Goal: Transaction & Acquisition: Purchase product/service

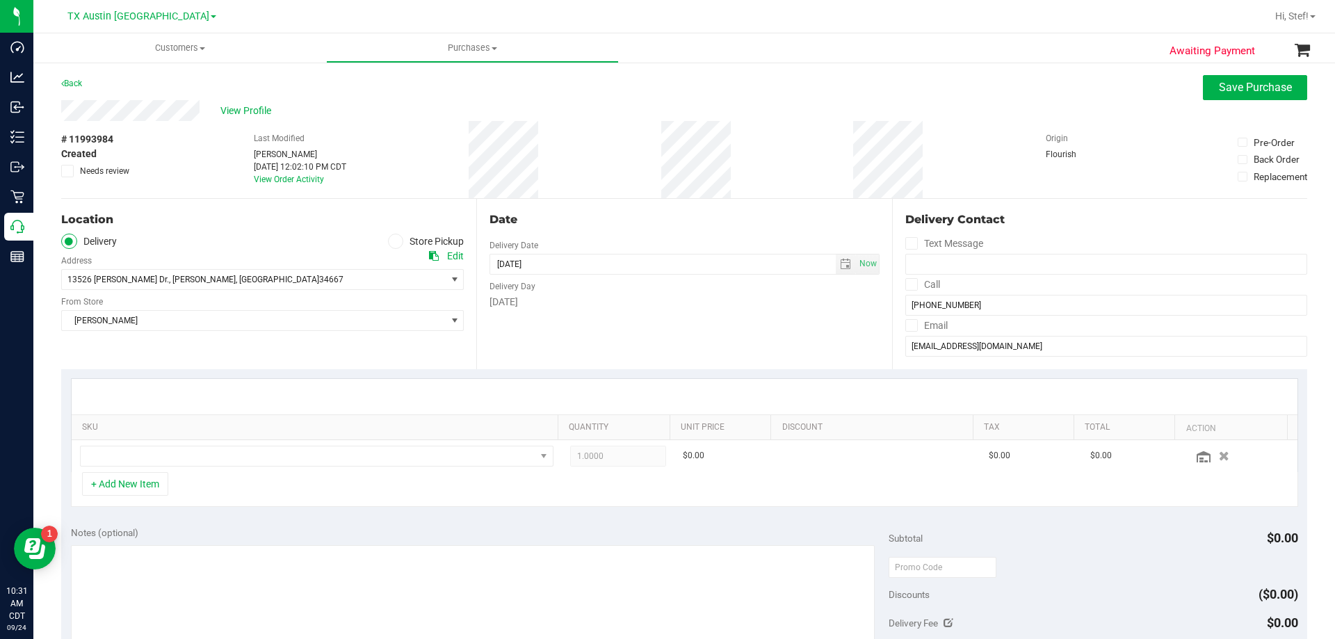
scroll to position [70, 0]
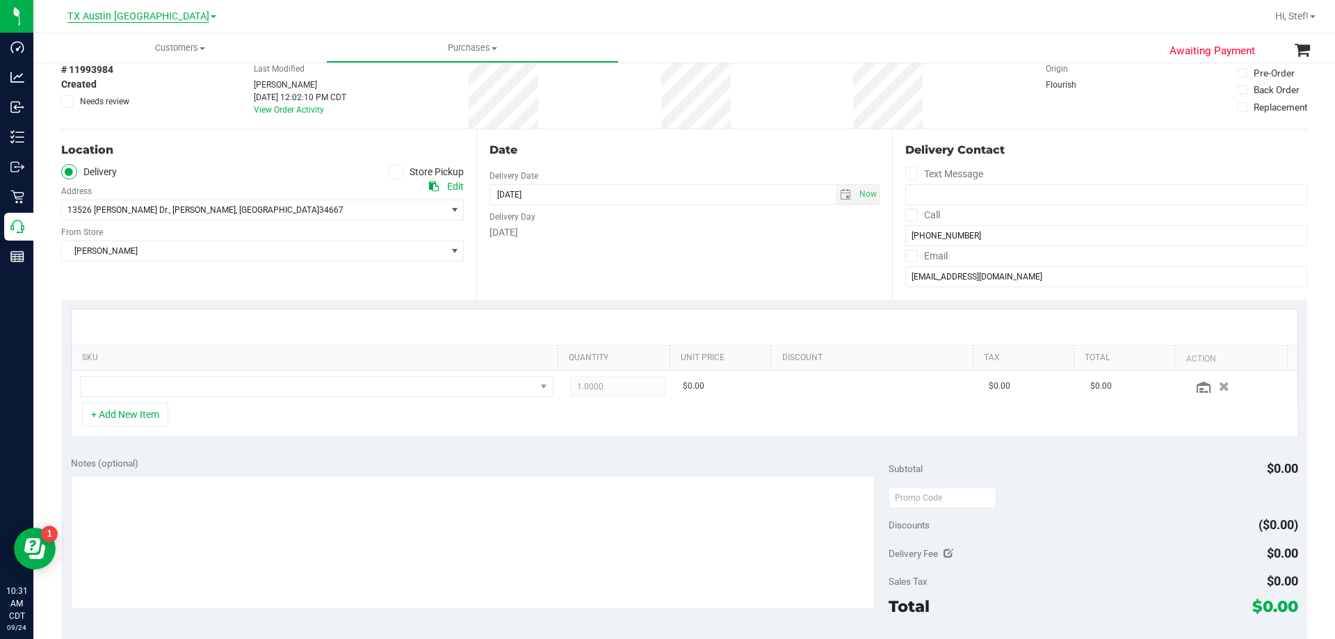
click at [153, 19] on span "TX Austin [GEOGRAPHIC_DATA]" at bounding box center [138, 16] width 142 height 13
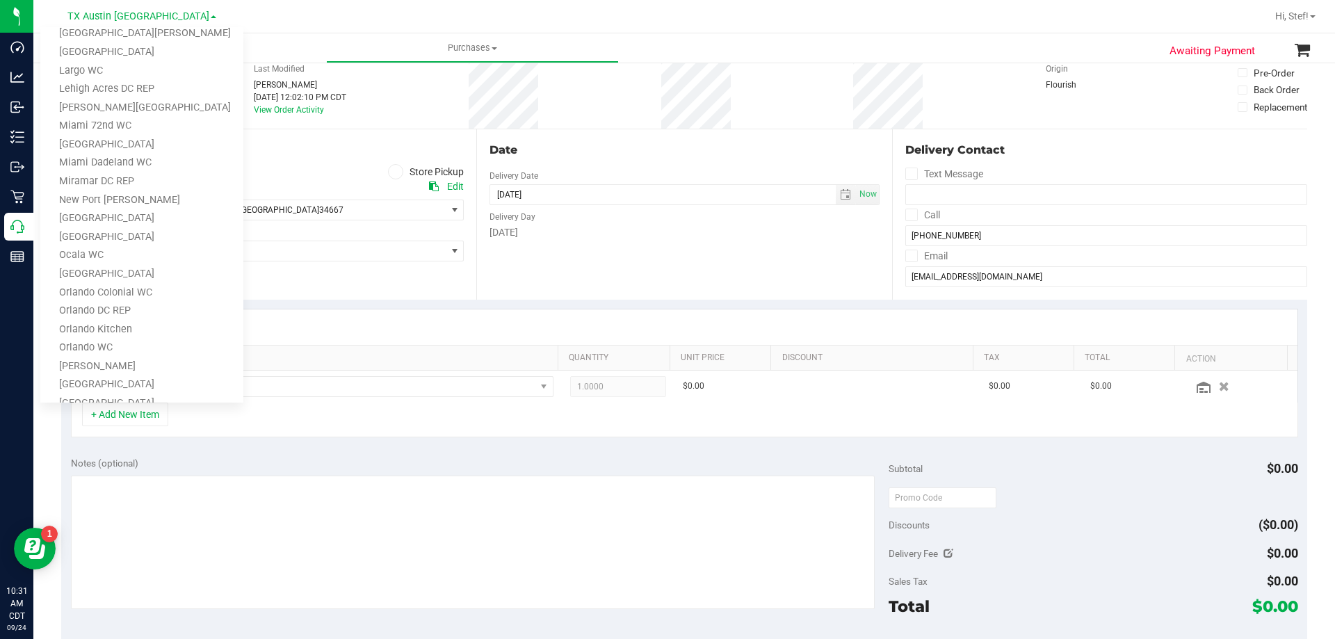
scroll to position [0, 0]
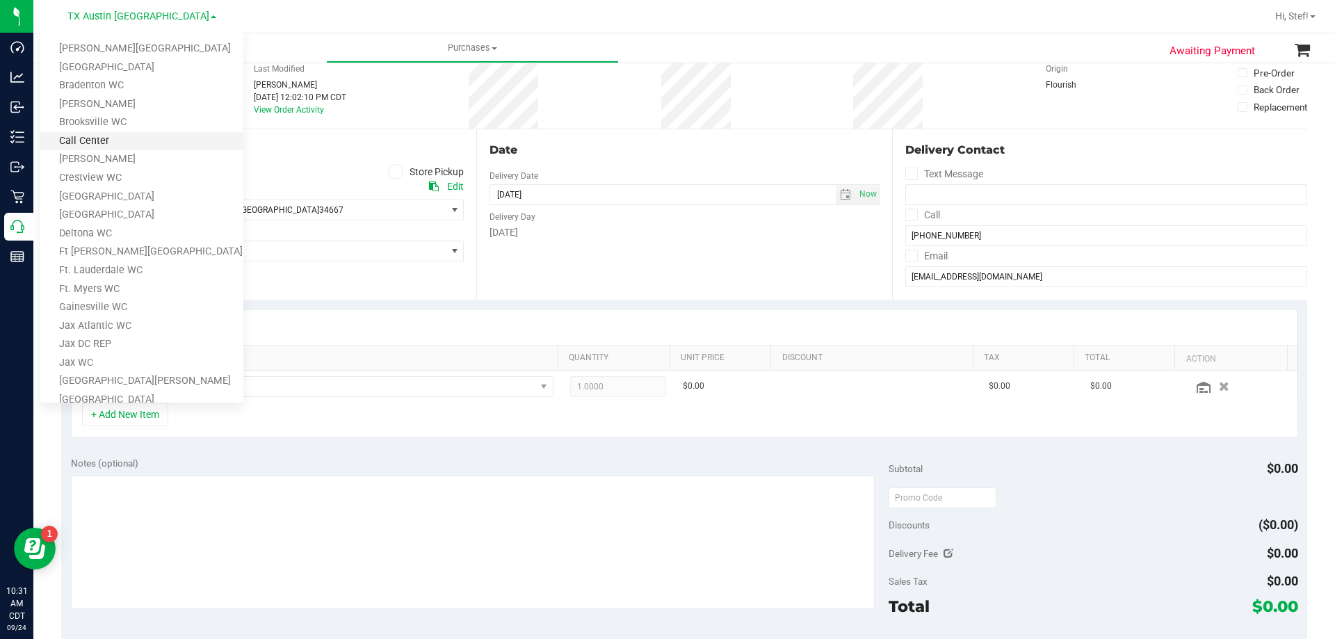
click at [148, 142] on link "Call Center" at bounding box center [141, 141] width 203 height 19
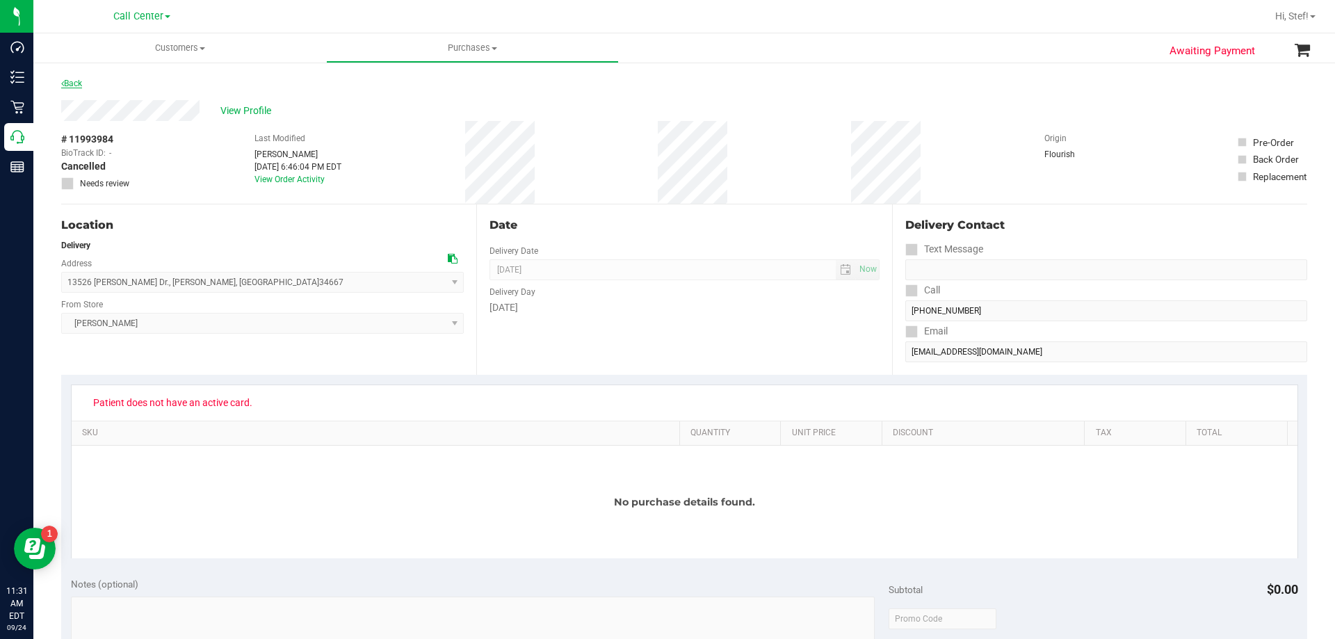
click at [72, 81] on link "Back" at bounding box center [71, 84] width 21 height 10
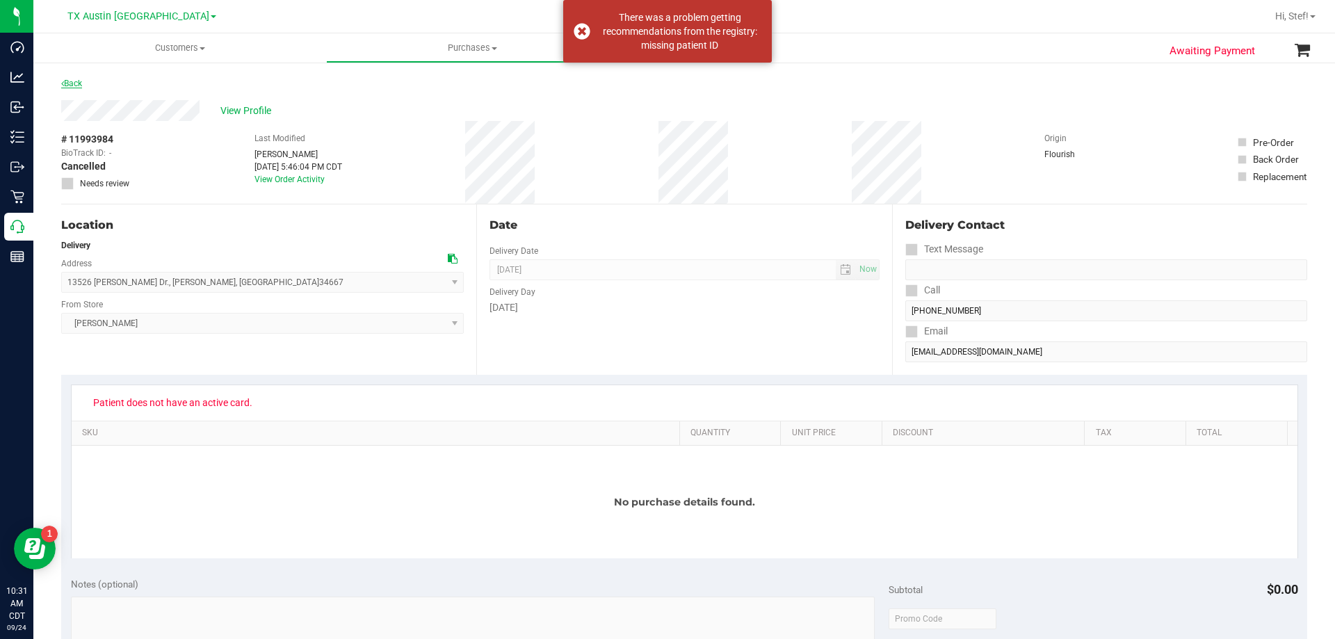
click at [76, 86] on link "Back" at bounding box center [71, 84] width 21 height 10
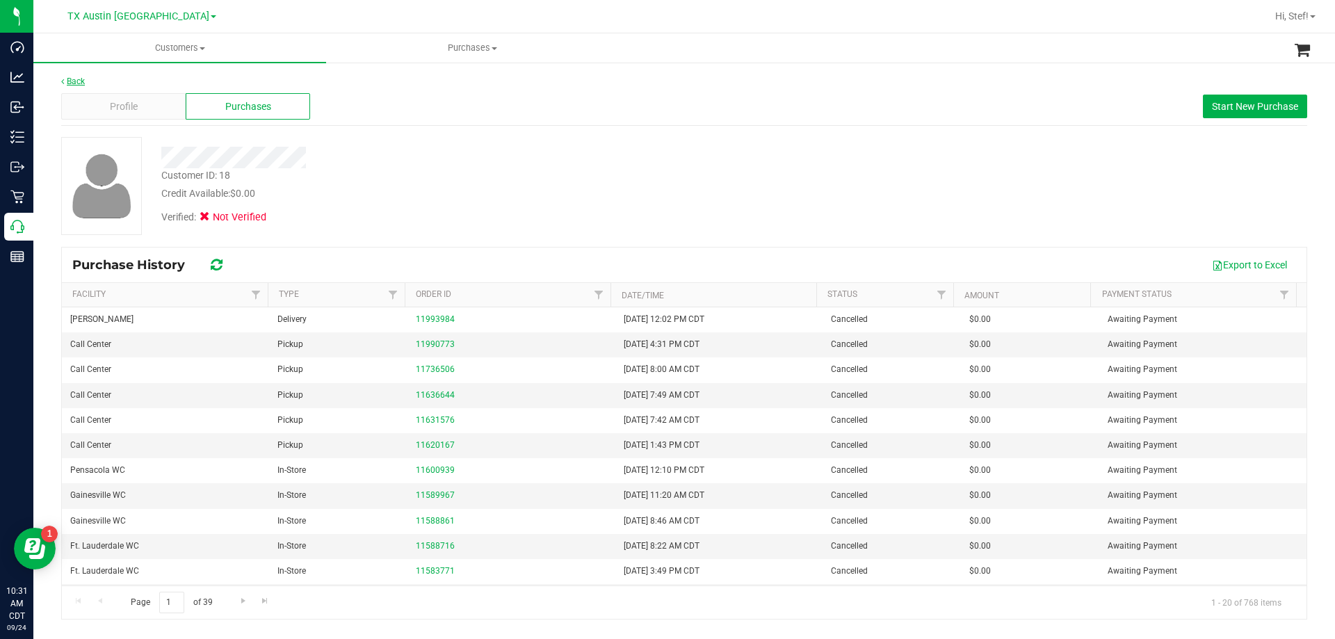
click at [74, 85] on link "Back" at bounding box center [73, 81] width 24 height 10
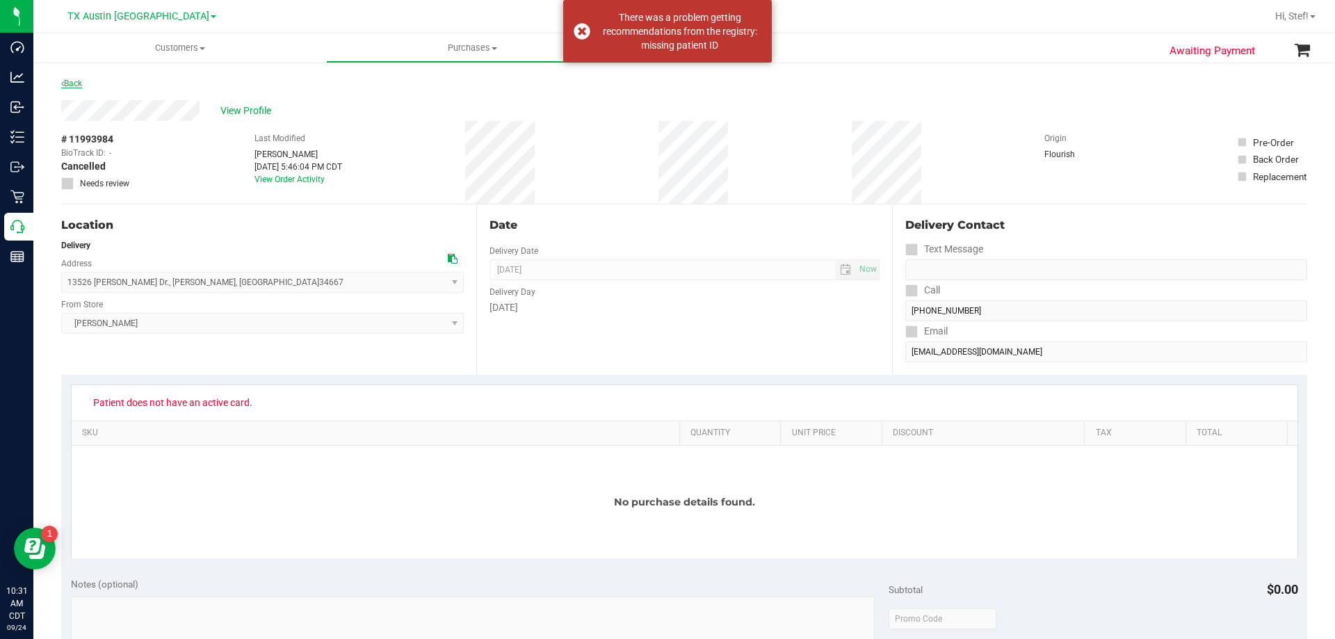
click at [74, 86] on link "Back" at bounding box center [71, 84] width 21 height 10
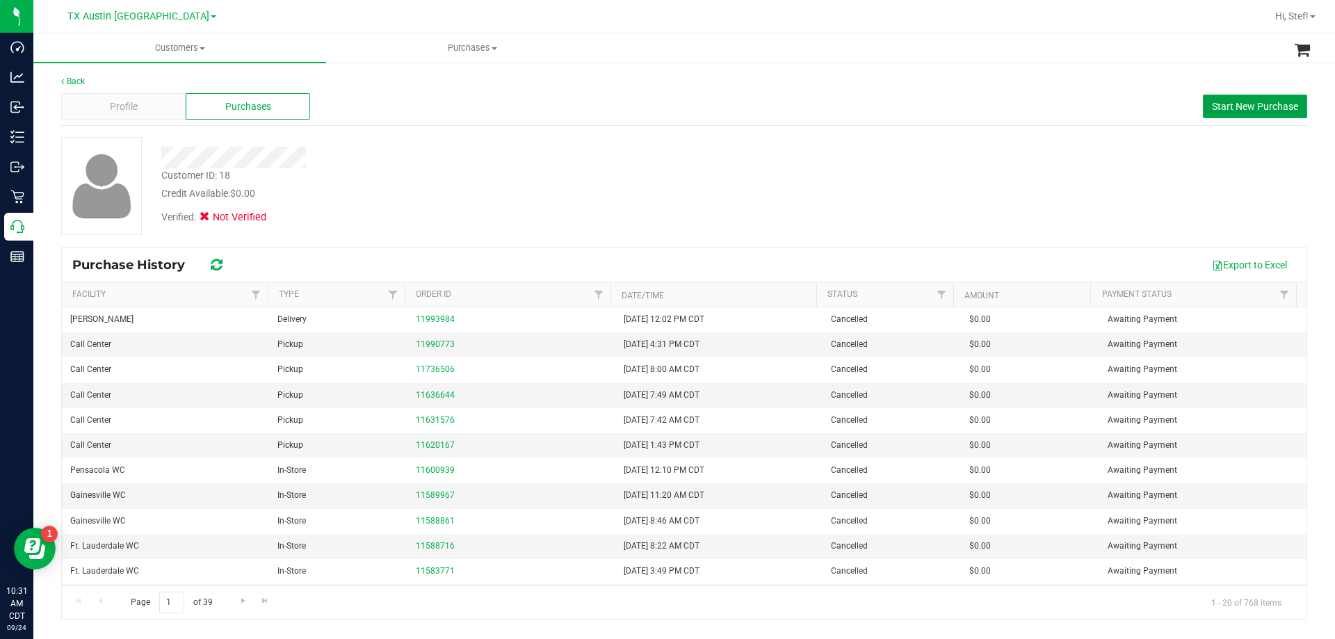
click at [1259, 108] on span "Start New Purchase" at bounding box center [1255, 106] width 86 height 11
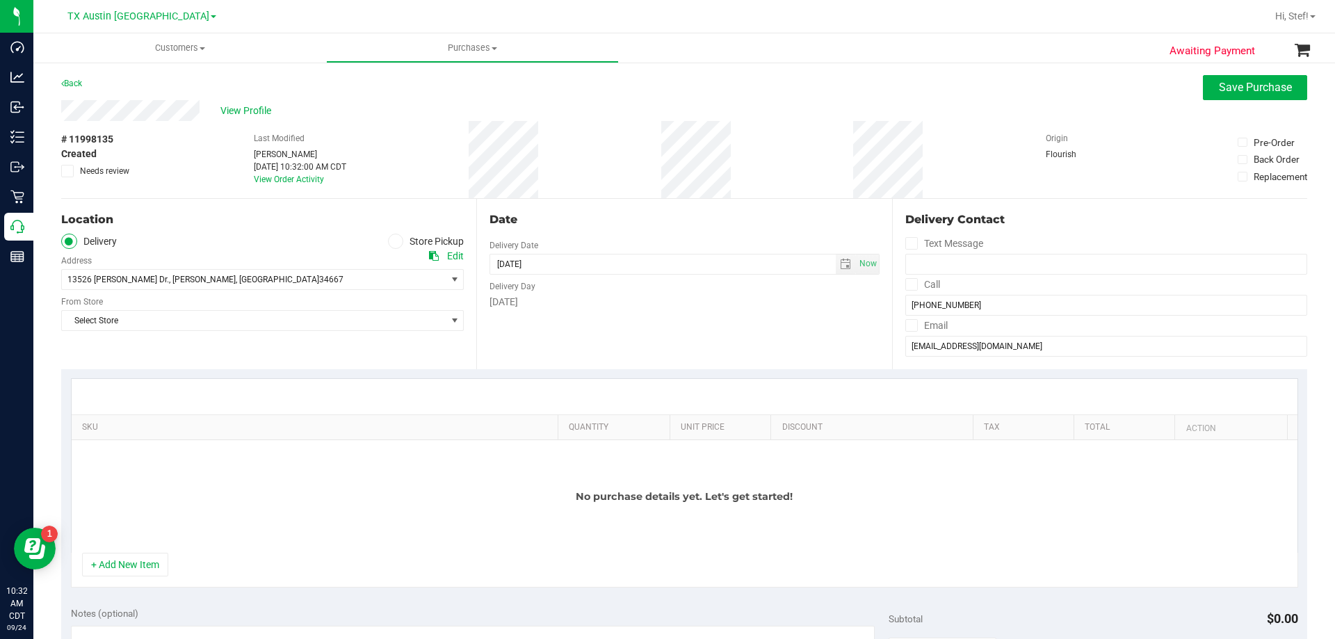
click at [399, 241] on span at bounding box center [396, 242] width 16 height 16
click at [0, 0] on input "Store Pickup" at bounding box center [0, 0] width 0 height 0
click at [399, 286] on span "Select Store" at bounding box center [254, 279] width 384 height 19
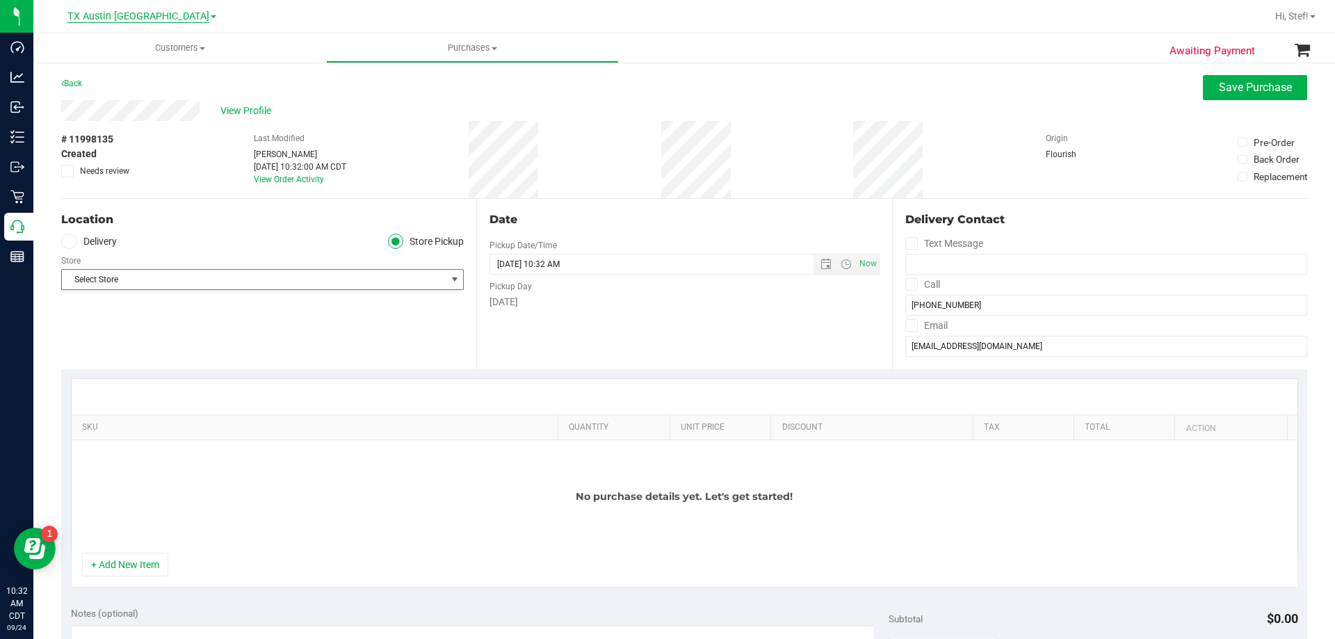
click at [132, 19] on span "TX Austin [GEOGRAPHIC_DATA]" at bounding box center [138, 16] width 142 height 13
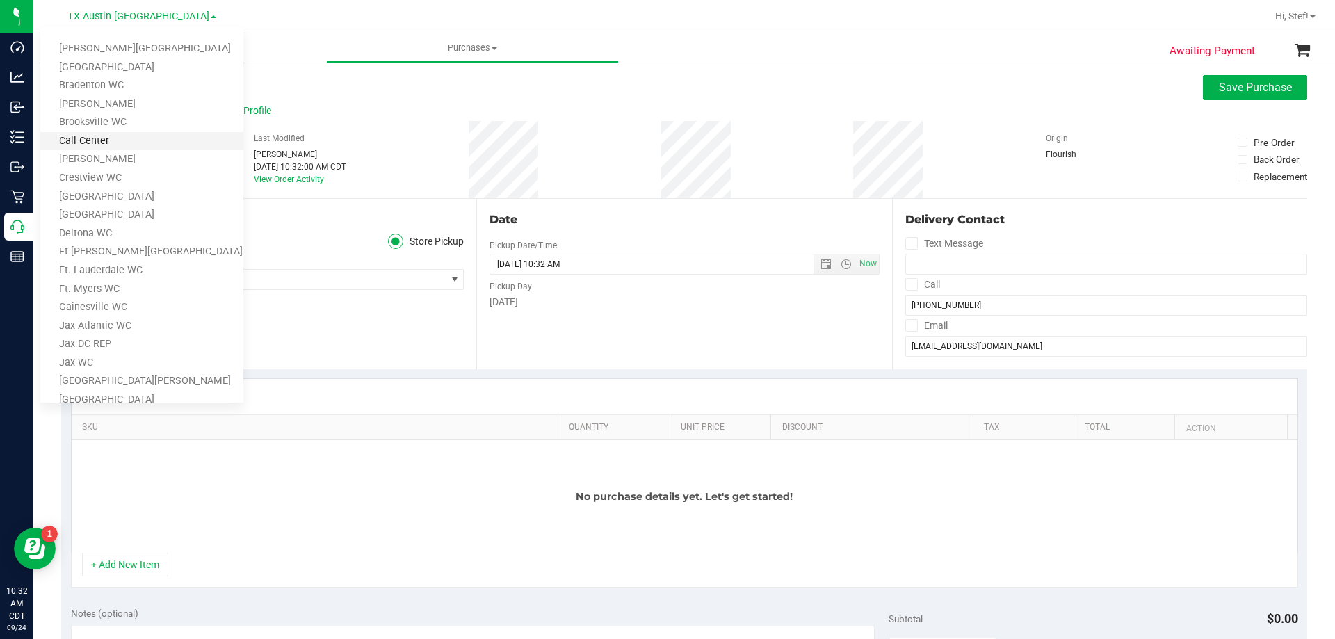
click at [154, 147] on link "Call Center" at bounding box center [141, 141] width 203 height 19
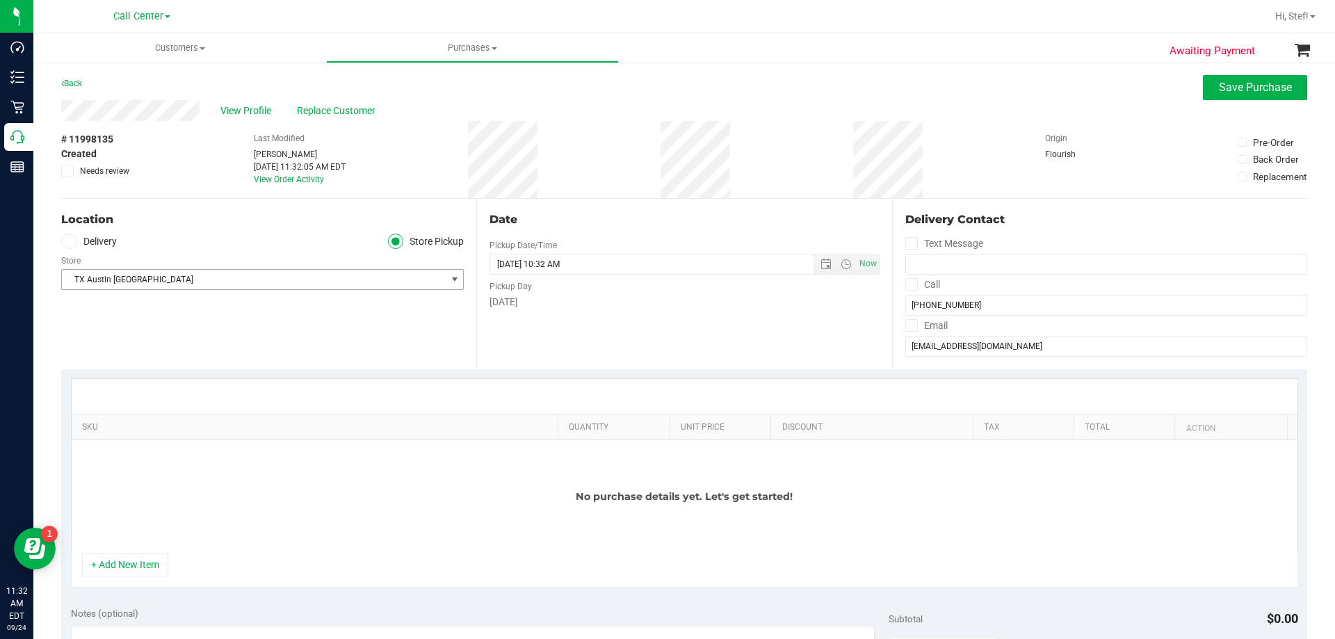
click at [295, 278] on span "TX Austin [GEOGRAPHIC_DATA]" at bounding box center [254, 279] width 384 height 19
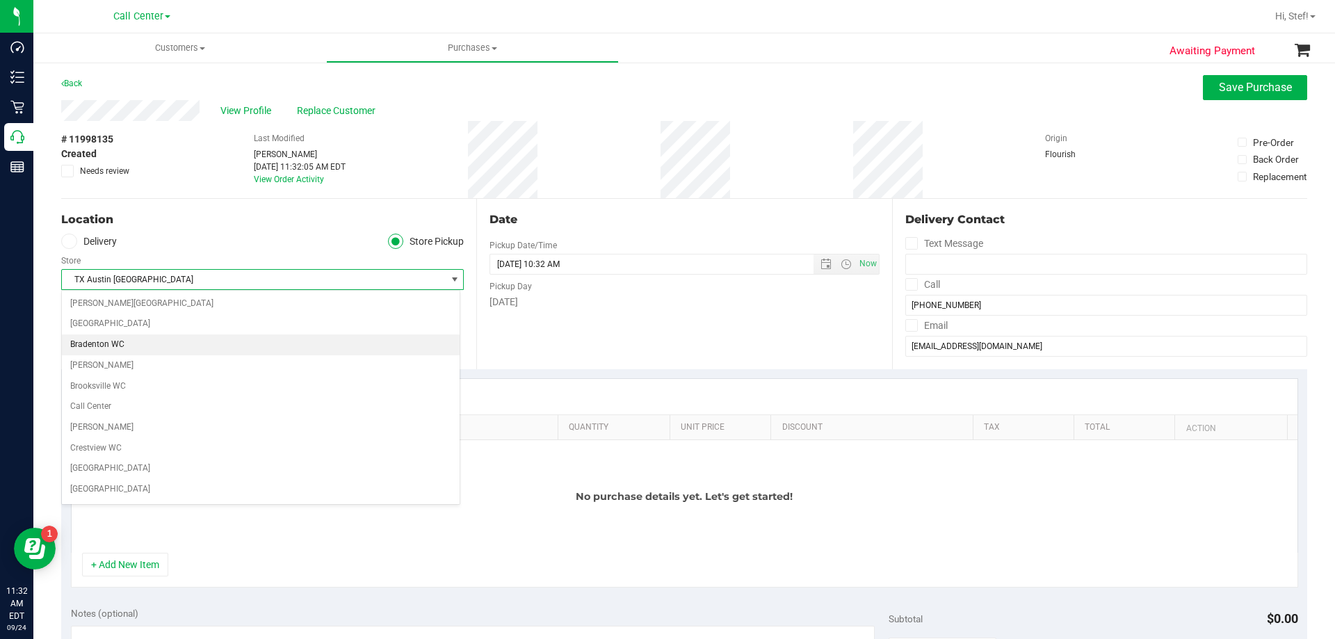
click at [300, 352] on li "Bradenton WC" at bounding box center [261, 344] width 398 height 21
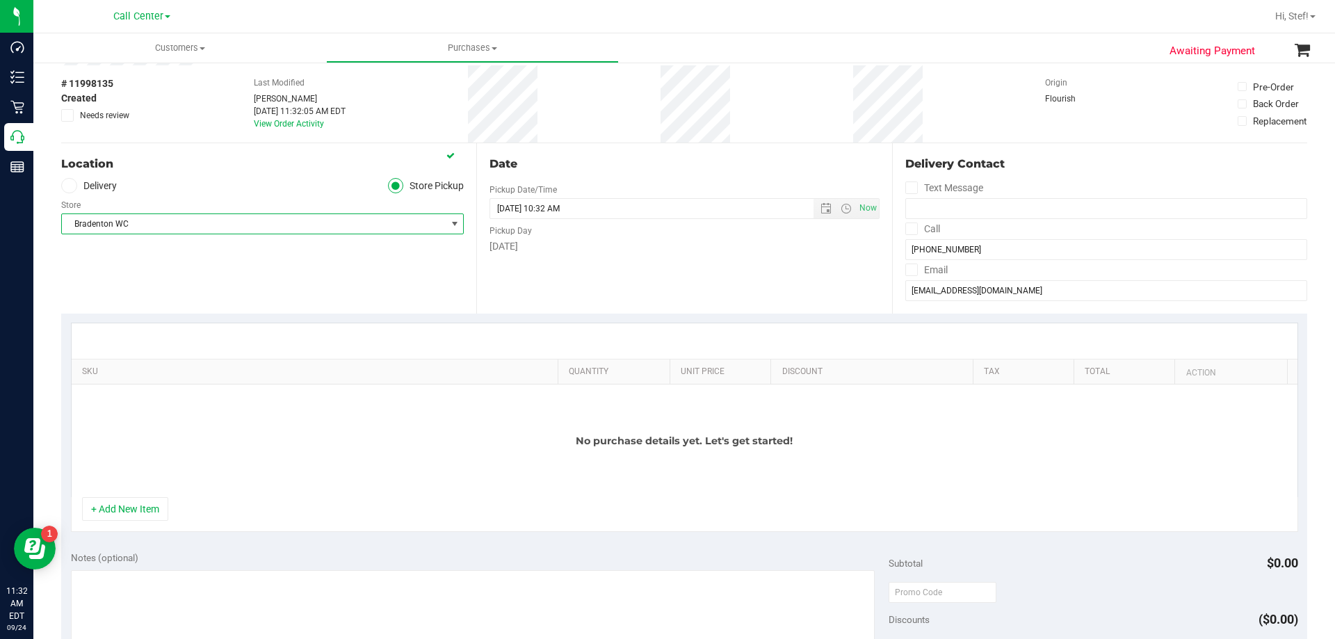
scroll to position [139, 0]
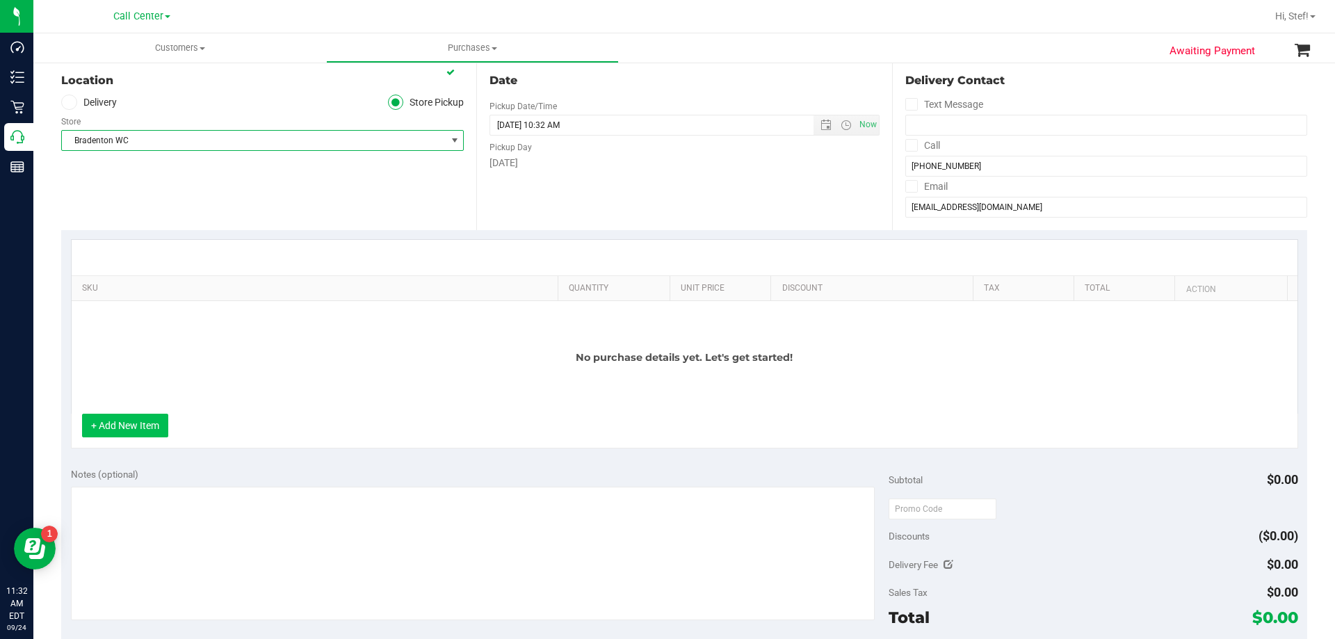
click at [160, 414] on button "+ Add New Item" at bounding box center [125, 426] width 86 height 24
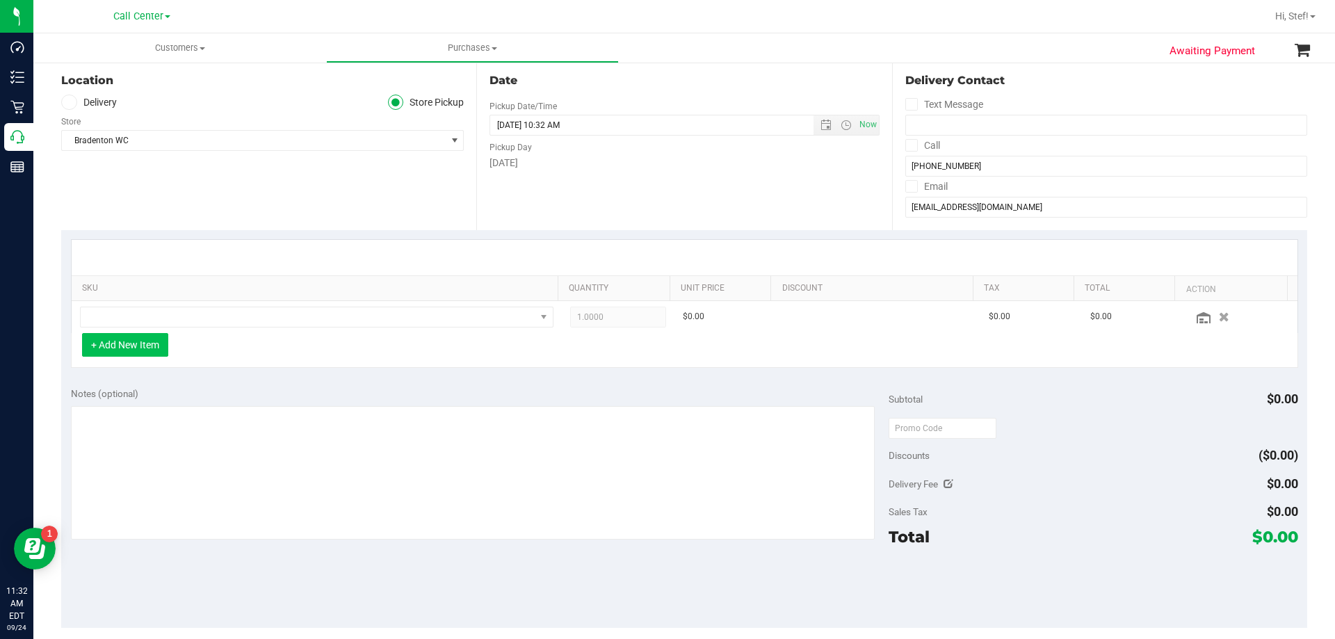
click at [133, 343] on button "+ Add New Item" at bounding box center [125, 345] width 86 height 24
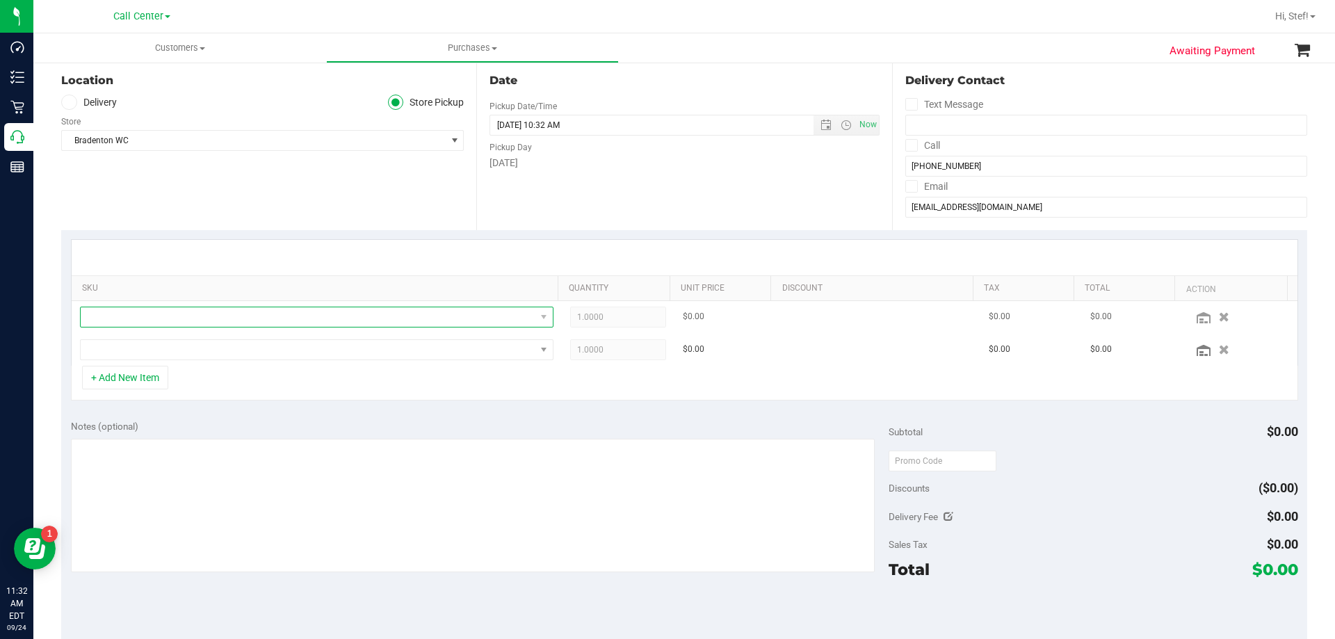
click at [476, 321] on span "NO DATA FOUND" at bounding box center [308, 316] width 455 height 19
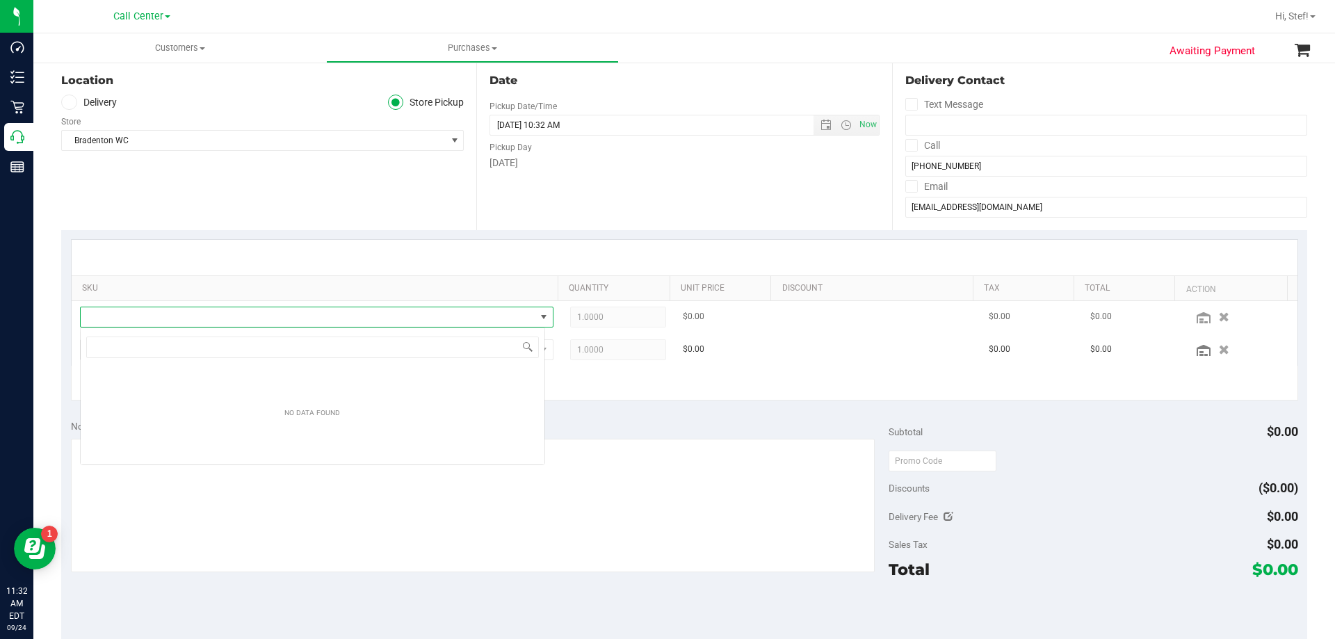
scroll to position [21, 465]
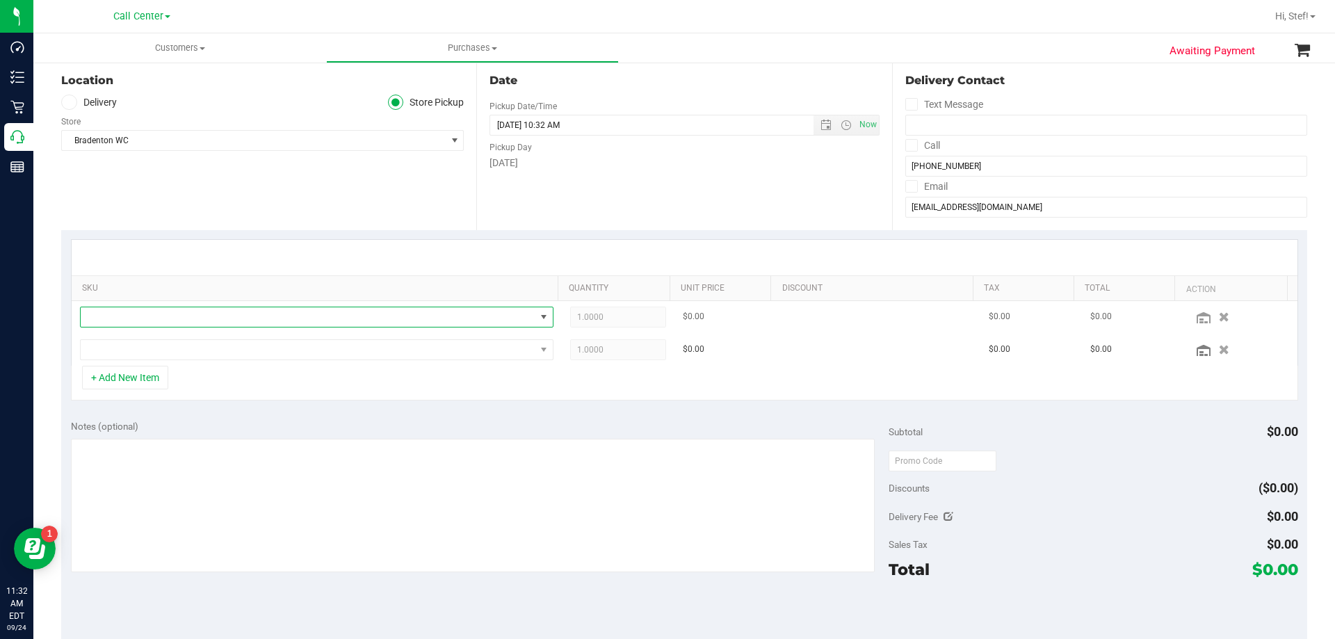
click at [324, 318] on span "NO DATA FOUND" at bounding box center [308, 316] width 455 height 19
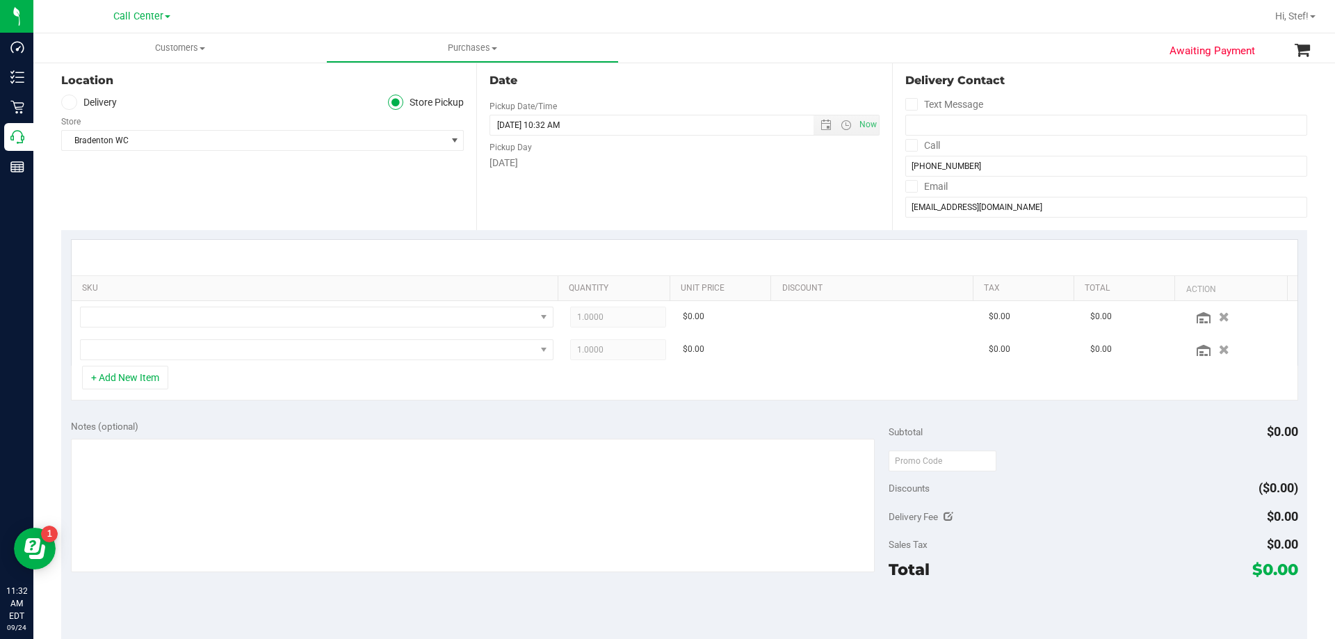
click at [243, 229] on div "Location Delivery Store Pickup Store Bradenton WC Select Store [PERSON_NAME][GE…" at bounding box center [268, 145] width 415 height 170
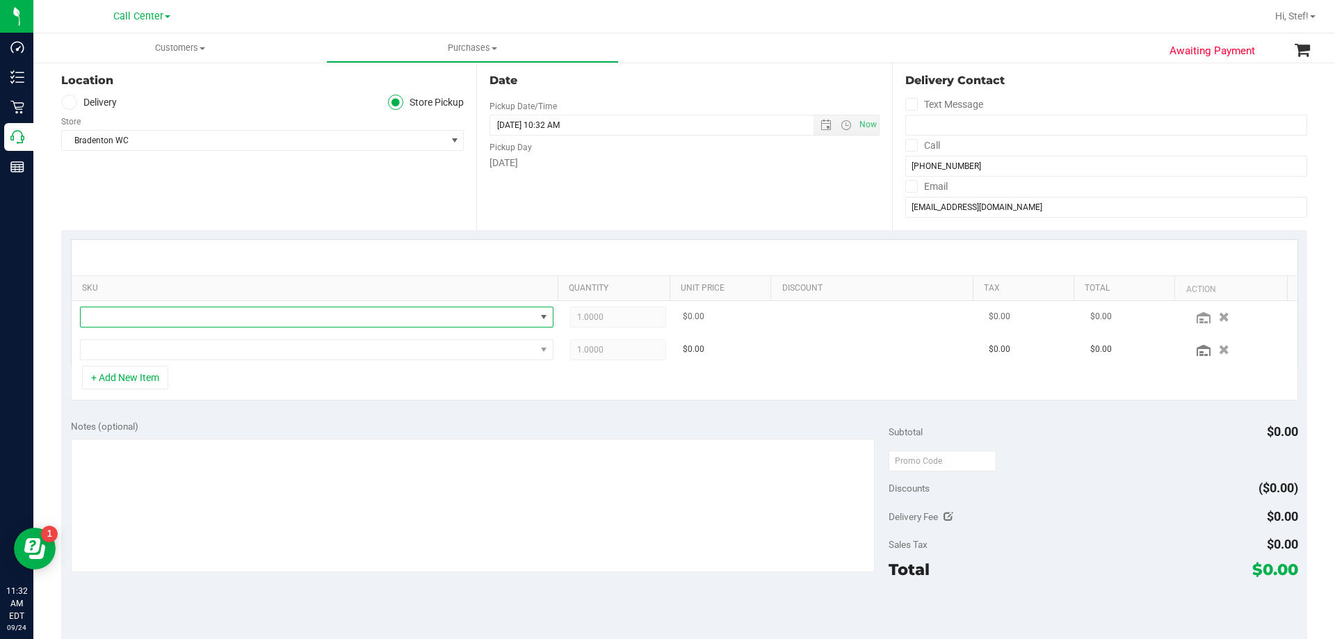
click at [277, 320] on span "NO DATA FOUND" at bounding box center [308, 316] width 455 height 19
click at [282, 322] on span "NO DATA FOUND" at bounding box center [308, 316] width 455 height 19
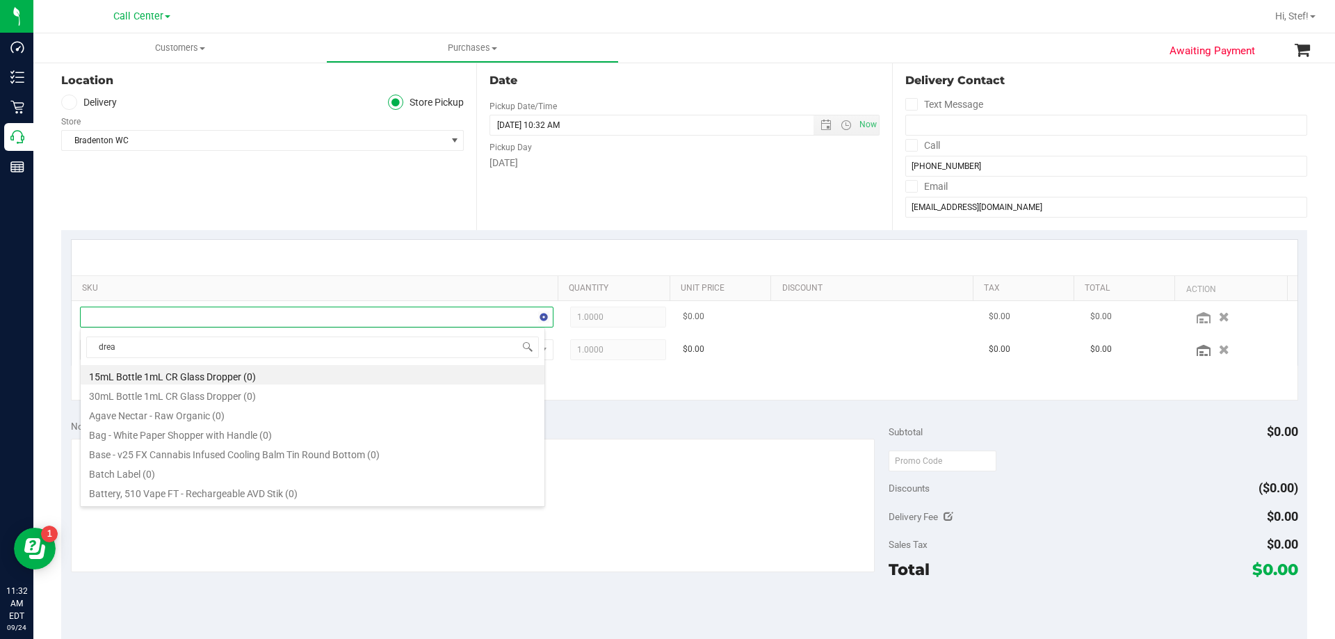
type input "dream"
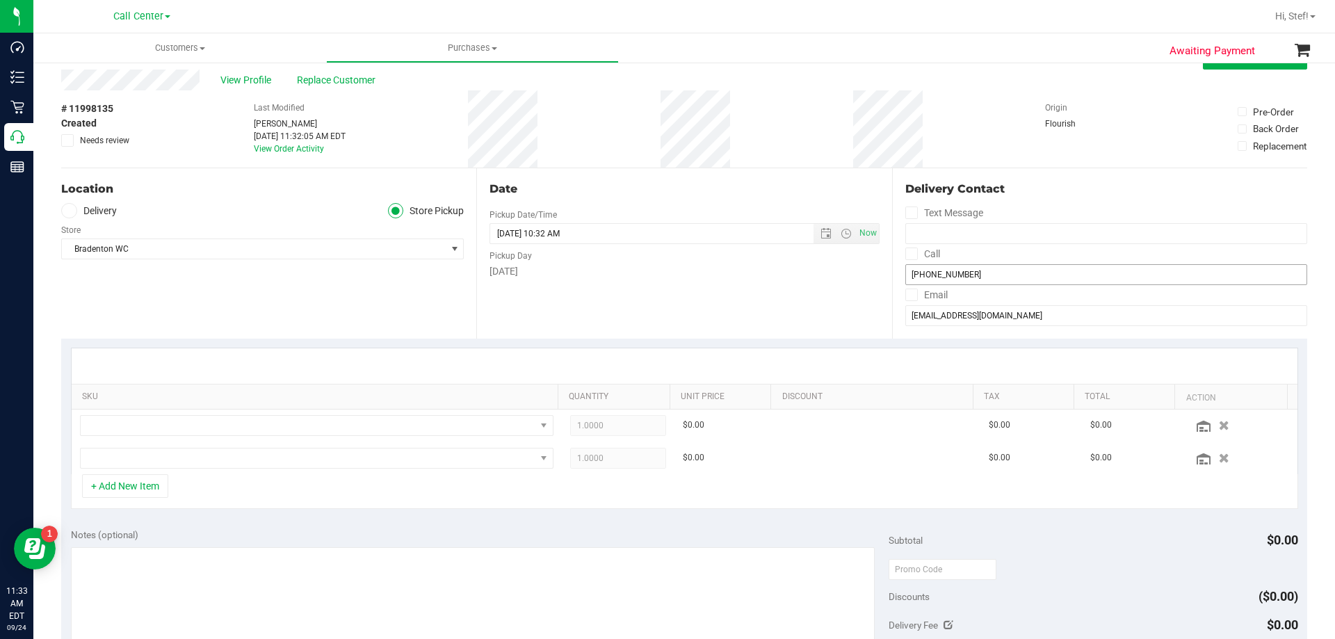
scroll to position [0, 0]
